Goal: Find specific page/section: Find specific page/section

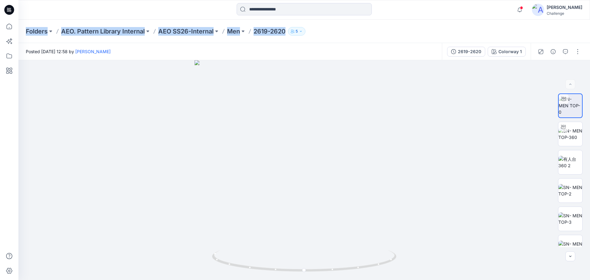
drag, startPoint x: 316, startPoint y: 31, endPoint x: 23, endPoint y: 31, distance: 293.1
click at [23, 31] on div "Folders AEO. Pattern Library Internal AEO SS26-Internal Men 2619-2620 5" at bounding box center [303, 31] width 571 height 23
click at [362, 30] on div "Folders AEO. Pattern Library Internal AEO SS26-Internal Men 2619-2620 5" at bounding box center [280, 31] width 509 height 9
drag, startPoint x: 362, startPoint y: 30, endPoint x: 16, endPoint y: 41, distance: 346.4
click at [16, 41] on div "Notifications [PERSON_NAME] has moved your 4 styles to Women . [DATE] 18:26 [PE…" at bounding box center [295, 140] width 590 height 280
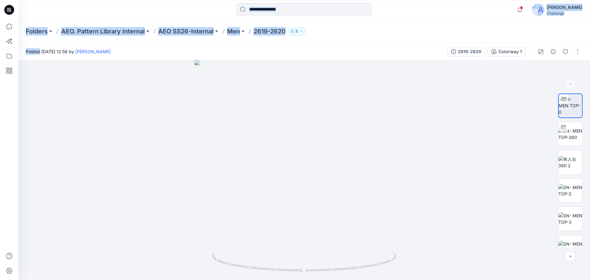
click at [326, 32] on div "Folders AEO. Pattern Library Internal AEO SS26-Internal Men 2619-2620 5" at bounding box center [280, 31] width 509 height 9
drag, startPoint x: 356, startPoint y: 25, endPoint x: 23, endPoint y: 37, distance: 333.6
click at [23, 37] on div "Folders AEO. Pattern Library Internal AEO SS26-Internal Men 2619-2620 5" at bounding box center [303, 31] width 571 height 23
click at [335, 30] on div "Folders AEO. Pattern Library Internal AEO SS26-Internal Men 2619-2620 5" at bounding box center [280, 31] width 509 height 9
drag, startPoint x: 335, startPoint y: 30, endPoint x: 22, endPoint y: 31, distance: 313.7
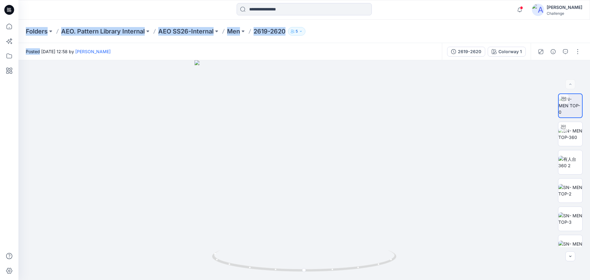
click at [22, 31] on div "Folders AEO. Pattern Library Internal AEO SS26-Internal Men 2619-2620 5" at bounding box center [303, 31] width 571 height 23
click at [330, 33] on div "Folders AEO. Pattern Library Internal AEO SS26-Internal Men 2619-2620 5" at bounding box center [280, 31] width 509 height 9
drag, startPoint x: 312, startPoint y: 33, endPoint x: 20, endPoint y: 31, distance: 291.9
click at [20, 31] on div "Folders AEO. Pattern Library Internal AEO SS26-Internal Men 2619-2620 5" at bounding box center [303, 31] width 571 height 23
click at [343, 33] on div "Folders AEO. Pattern Library Internal AEO SS26-Internal Men 2619-2620 5" at bounding box center [280, 31] width 509 height 9
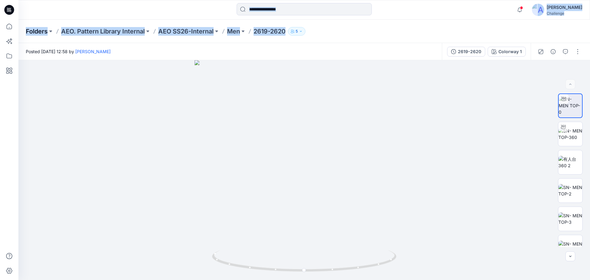
drag, startPoint x: 310, startPoint y: 31, endPoint x: 48, endPoint y: 31, distance: 262.7
click at [0, 28] on div "Notifications [PERSON_NAME] has moved your 4 styles to Women . [DATE] 18:26 [PE…" at bounding box center [295, 140] width 590 height 280
click at [341, 34] on div "Folders AEO. Pattern Library Internal AEO SS26-Internal Men 2619-2620 5" at bounding box center [280, 31] width 509 height 9
drag, startPoint x: 362, startPoint y: 36, endPoint x: 13, endPoint y: 34, distance: 348.4
click at [13, 34] on div "Notifications [PERSON_NAME] has moved your 4 styles to Women . [DATE] 18:26 [PE…" at bounding box center [295, 140] width 590 height 280
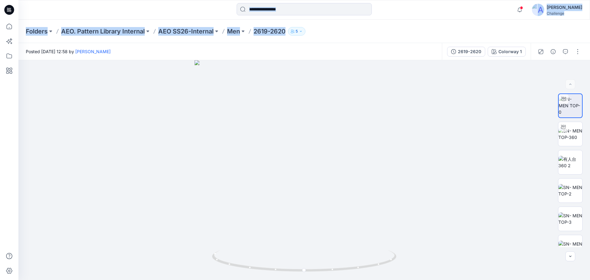
click at [323, 33] on div "Folders AEO. Pattern Library Internal AEO SS26-Internal Men 2619-2620 5" at bounding box center [280, 31] width 509 height 9
drag, startPoint x: 323, startPoint y: 29, endPoint x: 22, endPoint y: 30, distance: 300.8
click at [22, 30] on div "Folders AEO. Pattern Library Internal AEO SS26-Internal Men 2619-2620 5" at bounding box center [303, 31] width 571 height 23
click at [314, 29] on div "Folders AEO. Pattern Library Internal AEO SS26-Internal Men 2619-2620 5" at bounding box center [280, 31] width 509 height 9
drag, startPoint x: 318, startPoint y: 29, endPoint x: 22, endPoint y: 31, distance: 295.9
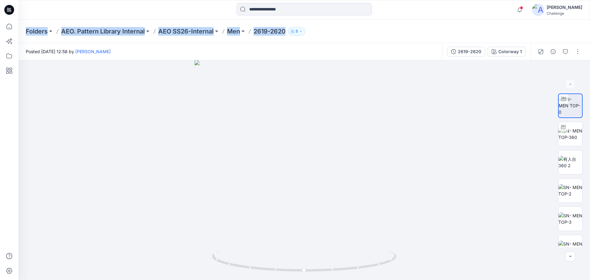
click at [22, 31] on div "Folders AEO. Pattern Library Internal AEO SS26-Internal Men 2619-2620 5" at bounding box center [303, 31] width 571 height 23
click at [321, 33] on div "Folders AEO. Pattern Library Internal AEO SS26-Internal Men 2619-2620 5" at bounding box center [280, 31] width 509 height 9
drag, startPoint x: 314, startPoint y: 32, endPoint x: 23, endPoint y: 29, distance: 291.3
click at [23, 29] on div "Folders AEO. Pattern Library Internal AEO SS26-Internal Men 2619-2620 5" at bounding box center [303, 31] width 571 height 23
click at [348, 27] on div "Folders AEO. Pattern Library Internal AEO SS26-Internal Men 2619-2620 5" at bounding box center [280, 31] width 509 height 9
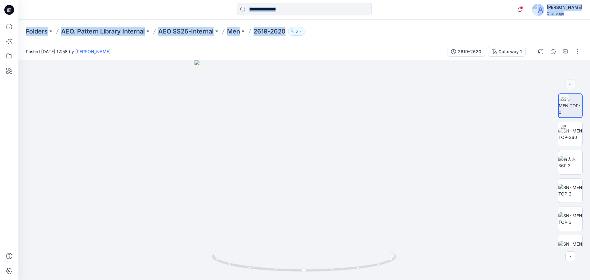
drag, startPoint x: 316, startPoint y: 29, endPoint x: 16, endPoint y: 31, distance: 299.6
click at [16, 31] on div "Notifications [PERSON_NAME] has moved your 4 styles to Women . [DATE] 18:26 [PE…" at bounding box center [295, 140] width 590 height 280
click at [310, 33] on div "Folders AEO. Pattern Library Internal AEO SS26-Internal Men 2619-2620 5" at bounding box center [280, 31] width 509 height 9
drag, startPoint x: 311, startPoint y: 31, endPoint x: 0, endPoint y: 25, distance: 311.0
click at [0, 25] on div "Notifications [PERSON_NAME] has moved your 4 styles to Women . [DATE] 18:26 [PE…" at bounding box center [295, 140] width 590 height 280
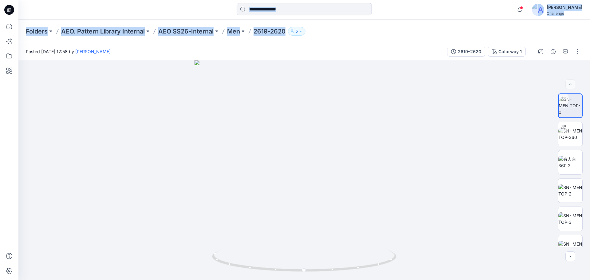
click at [316, 22] on div "Folders AEO. Pattern Library Internal AEO SS26-Internal Men 2619-2620 5" at bounding box center [303, 31] width 571 height 23
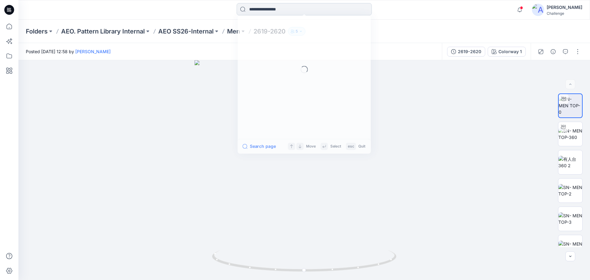
click at [288, 10] on input at bounding box center [304, 9] width 135 height 12
click at [252, 82] on link "2619-2620" at bounding box center [304, 78] width 133 height 11
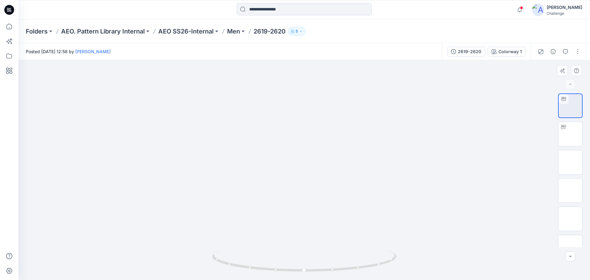
drag, startPoint x: 295, startPoint y: 134, endPoint x: 286, endPoint y: 202, distance: 69.1
click at [286, 202] on img at bounding box center [294, 112] width 599 height 336
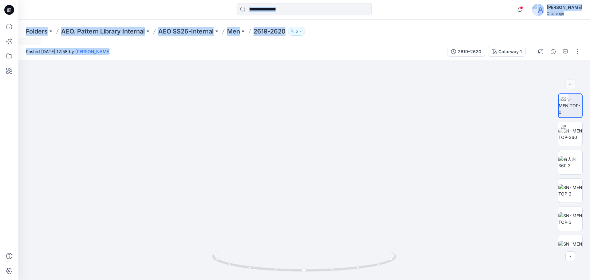
drag, startPoint x: 152, startPoint y: 51, endPoint x: 2, endPoint y: 42, distance: 150.5
click at [2, 42] on div "Notifications [PERSON_NAME] has moved your 4 styles to Women . [DATE] 18:26 [PE…" at bounding box center [295, 140] width 590 height 280
click at [141, 9] on div at bounding box center [89, 10] width 143 height 14
